Goal: Book appointment/travel/reservation

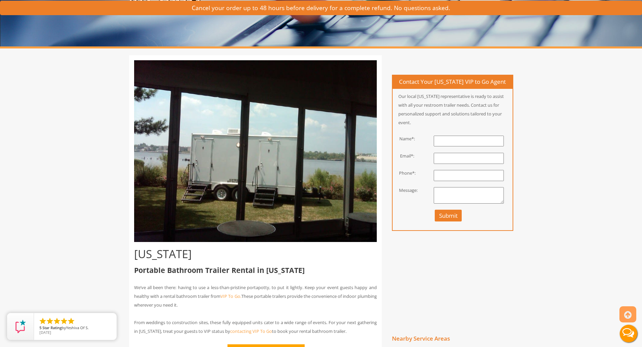
scroll to position [101, 0]
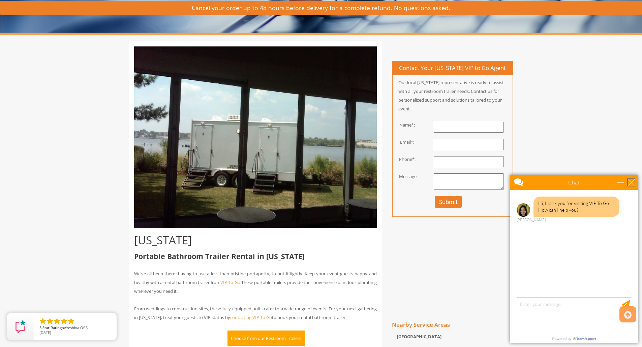
click at [631, 185] on div "close" at bounding box center [631, 182] width 7 height 7
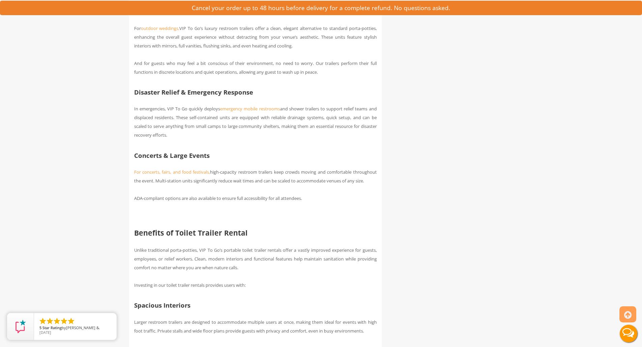
scroll to position [1550, 0]
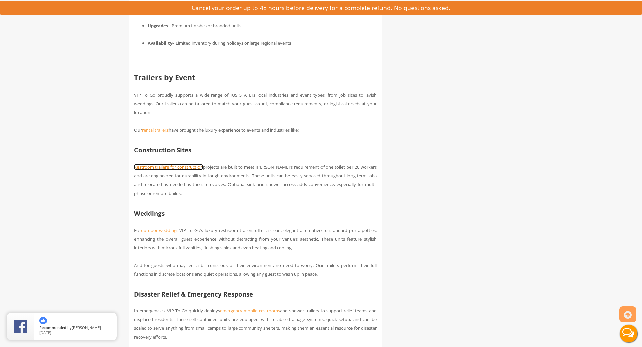
click at [180, 170] on link "Restroom trailers for construction" at bounding box center [168, 167] width 69 height 6
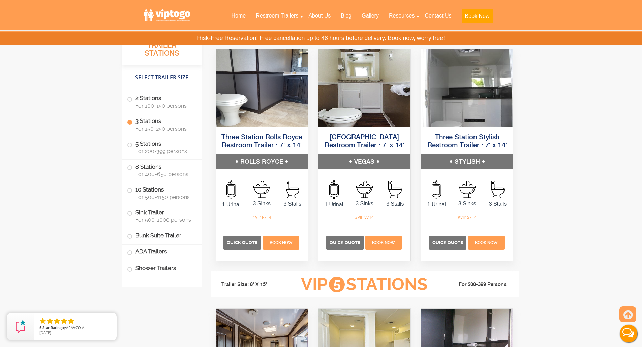
scroll to position [1078, 0]
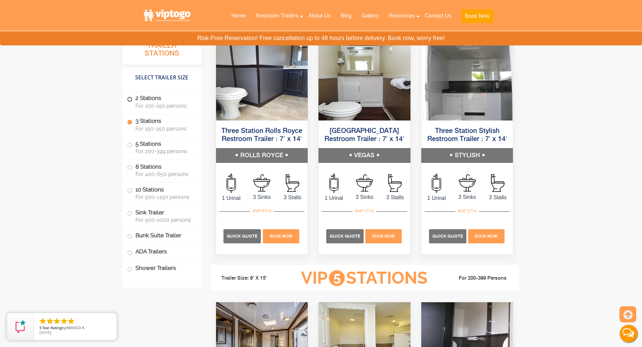
click at [129, 101] on span at bounding box center [129, 99] width 3 height 3
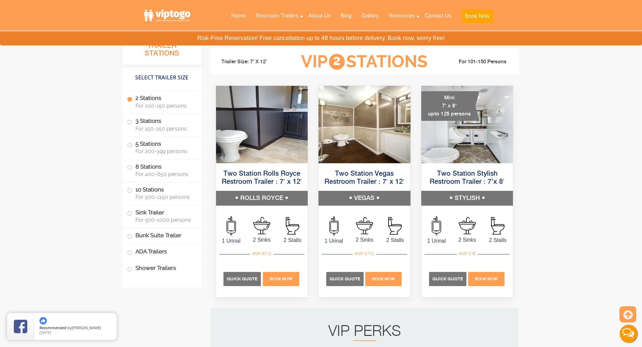
scroll to position [586, 0]
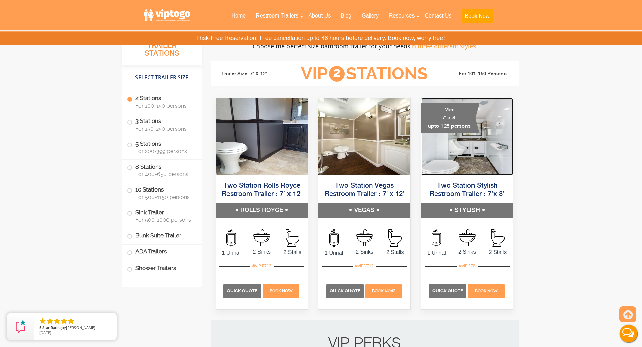
click at [458, 158] on img at bounding box center [467, 137] width 92 height 78
click at [458, 206] on h5 "STYLISH" at bounding box center [467, 210] width 92 height 15
click at [445, 293] on span "Quick Quote" at bounding box center [447, 291] width 31 height 5
click at [129, 254] on span at bounding box center [129, 253] width 3 height 3
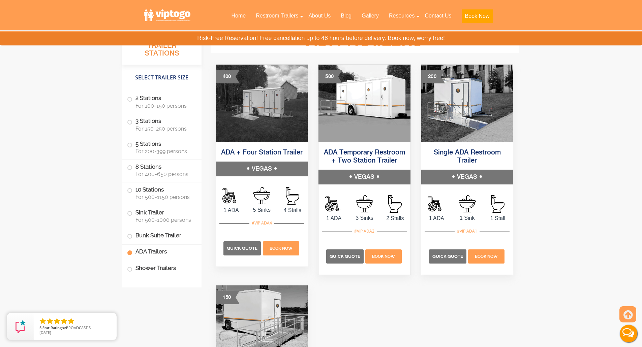
scroll to position [2626, 0]
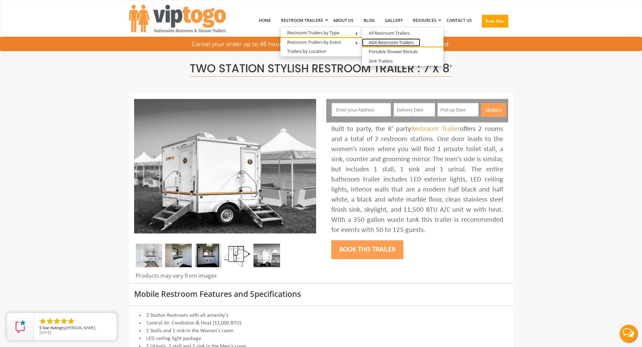
click at [388, 41] on link "ADA Restroom Trailers" at bounding box center [391, 42] width 58 height 8
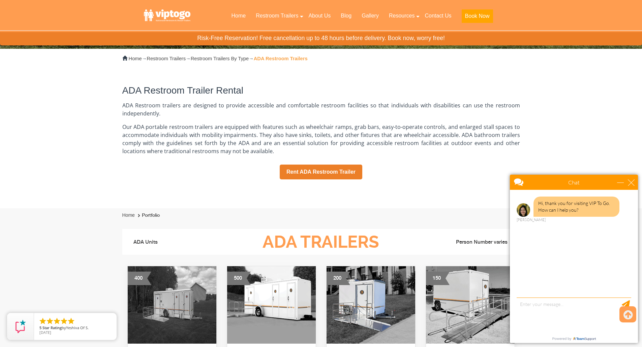
scroll to position [169, 0]
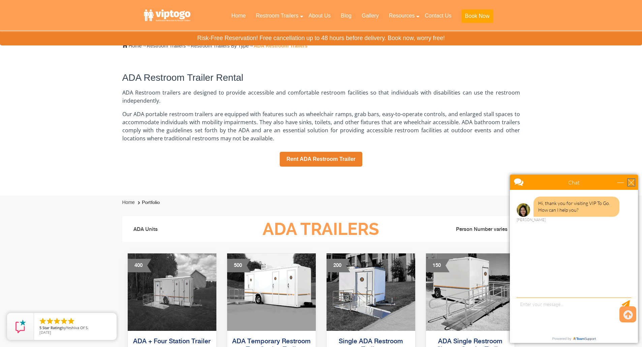
click at [632, 182] on div "close" at bounding box center [631, 182] width 7 height 7
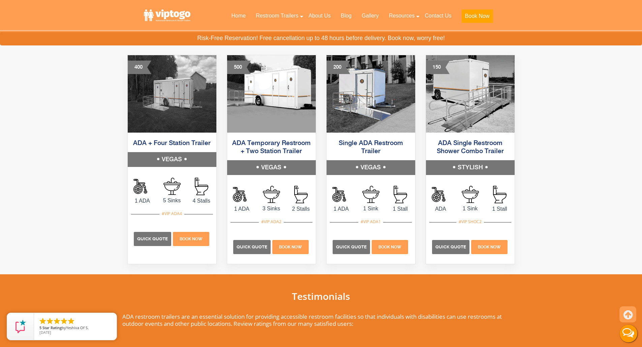
scroll to position [371, 0]
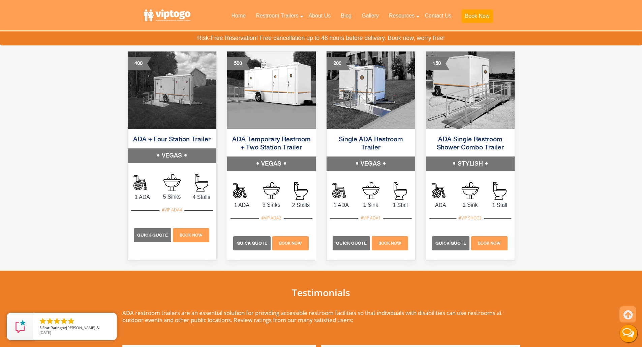
drag, startPoint x: 368, startPoint y: 164, endPoint x: 388, endPoint y: 165, distance: 20.6
click at [388, 165] on h5 "VEGAS" at bounding box center [371, 164] width 89 height 15
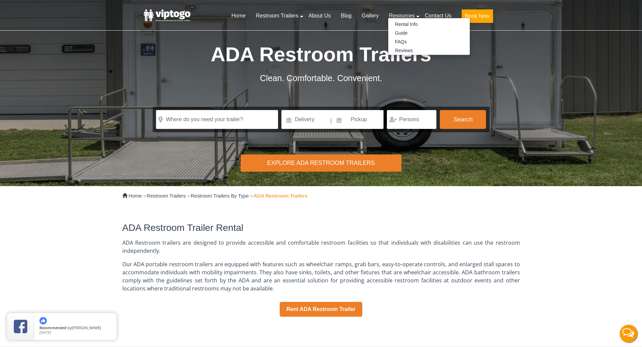
scroll to position [0, 0]
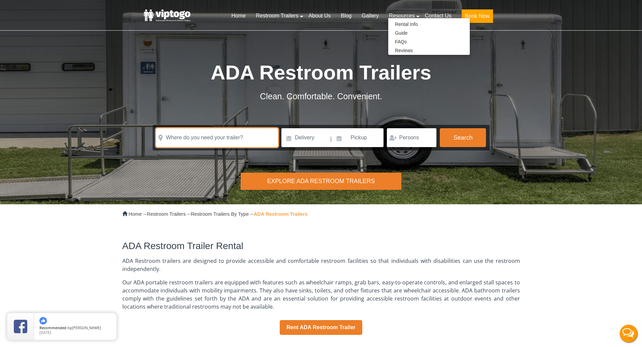
click at [237, 140] on input "text" at bounding box center [217, 137] width 122 height 19
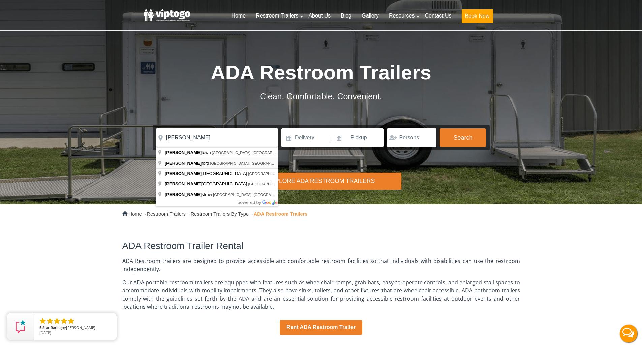
type input "Haverford, PA, USA"
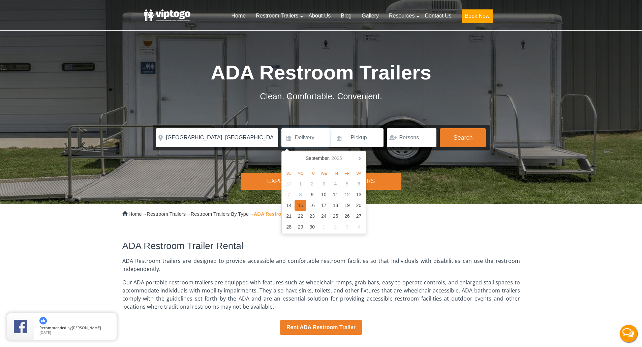
click at [298, 204] on div "15" at bounding box center [301, 205] width 12 height 11
type input "09/15/2025"
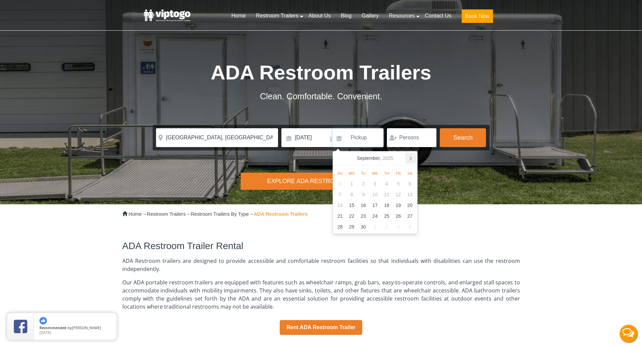
click at [408, 158] on icon at bounding box center [410, 158] width 11 height 11
click at [402, 229] on div "28" at bounding box center [399, 227] width 12 height 11
type input "11/28/2025"
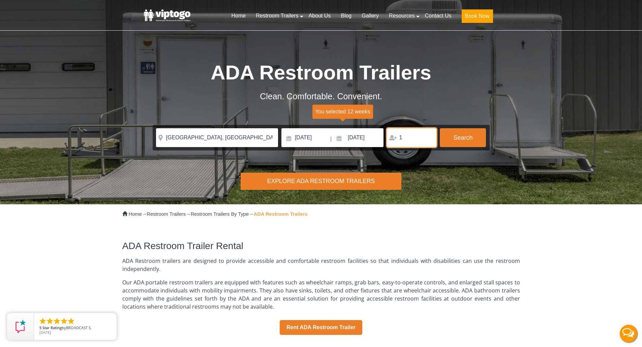
click at [429, 136] on input "1" at bounding box center [412, 137] width 50 height 19
click at [429, 136] on input "2" at bounding box center [412, 137] width 50 height 19
type input "3"
click at [429, 136] on input "3" at bounding box center [412, 137] width 50 height 19
click at [472, 138] on button "Search" at bounding box center [463, 137] width 46 height 18
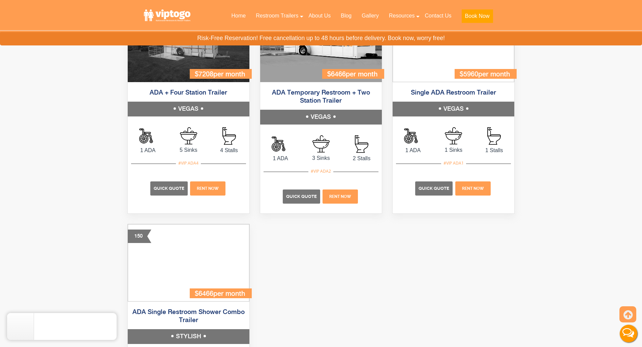
scroll to position [2441, 0]
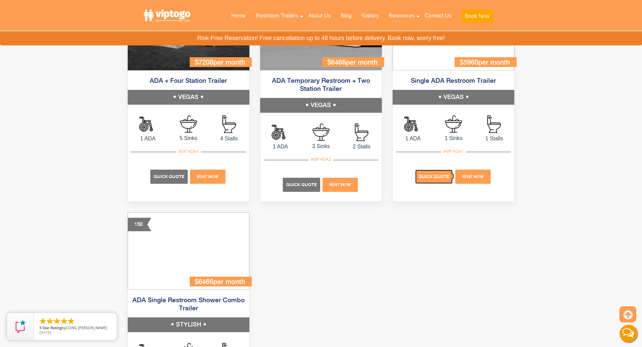
click at [429, 177] on span "Quick Quote" at bounding box center [434, 176] width 31 height 5
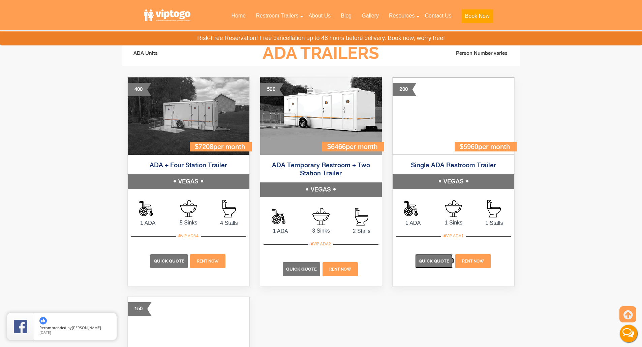
scroll to position [2340, 0]
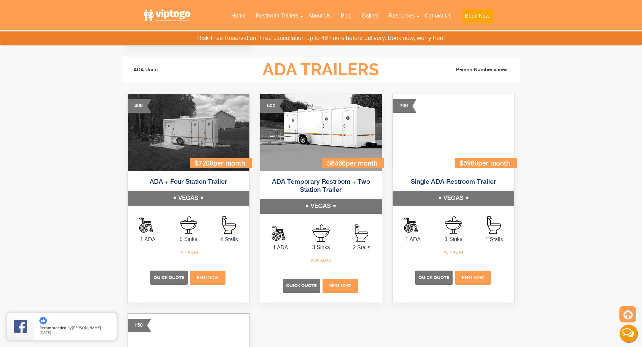
click at [404, 109] on div "200" at bounding box center [405, 105] width 24 height 13
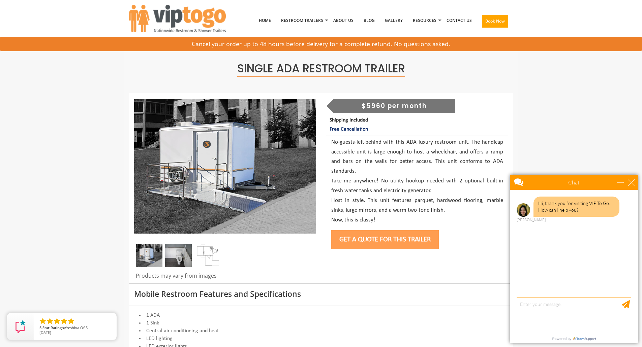
click at [179, 257] on img at bounding box center [178, 256] width 27 height 24
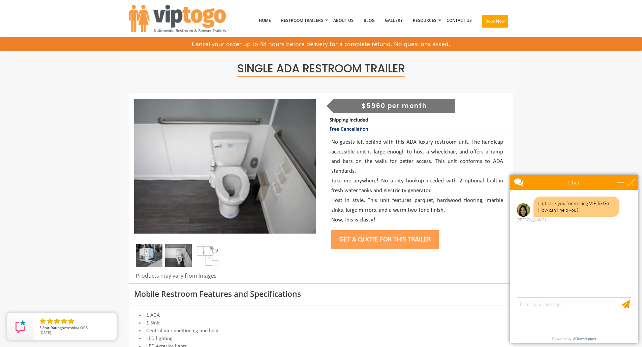
click at [144, 257] on img at bounding box center [149, 256] width 27 height 24
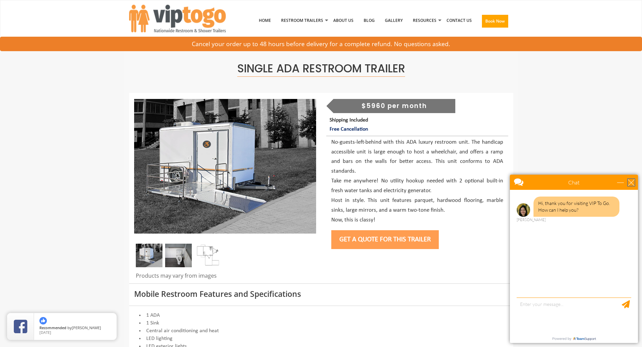
click at [632, 183] on div "close" at bounding box center [631, 182] width 7 height 7
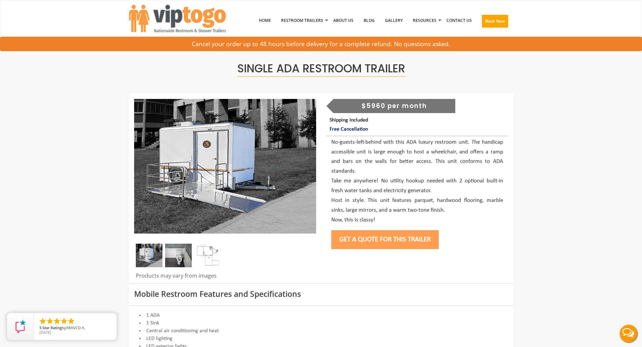
click at [175, 259] on img at bounding box center [178, 256] width 27 height 24
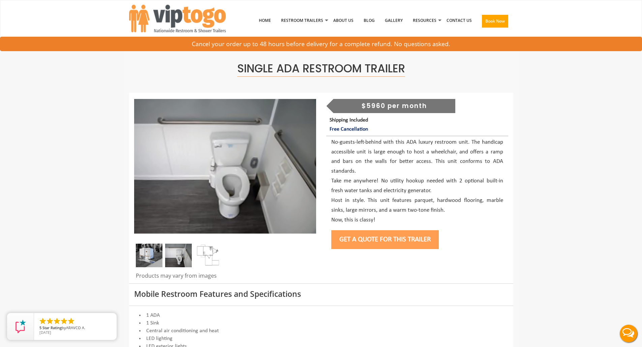
click at [212, 257] on img at bounding box center [208, 256] width 27 height 24
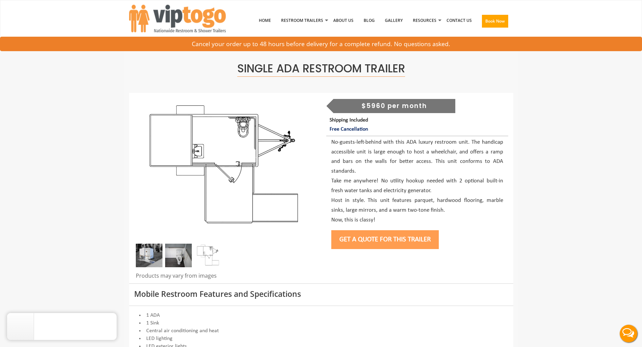
click at [182, 260] on img at bounding box center [178, 256] width 27 height 24
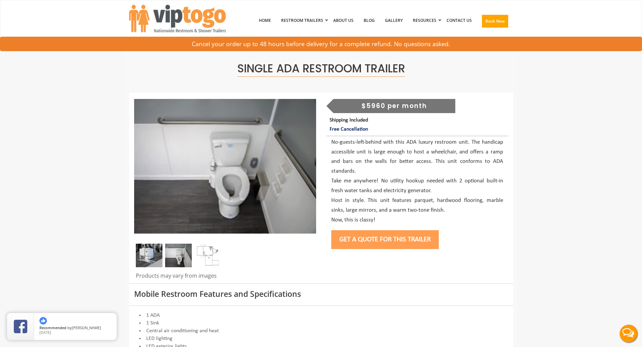
click at [142, 259] on img at bounding box center [149, 256] width 27 height 24
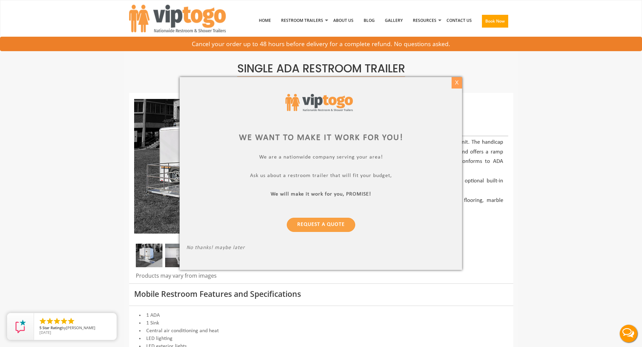
click at [456, 81] on div "X" at bounding box center [457, 82] width 10 height 11
